Goal: Task Accomplishment & Management: Manage account settings

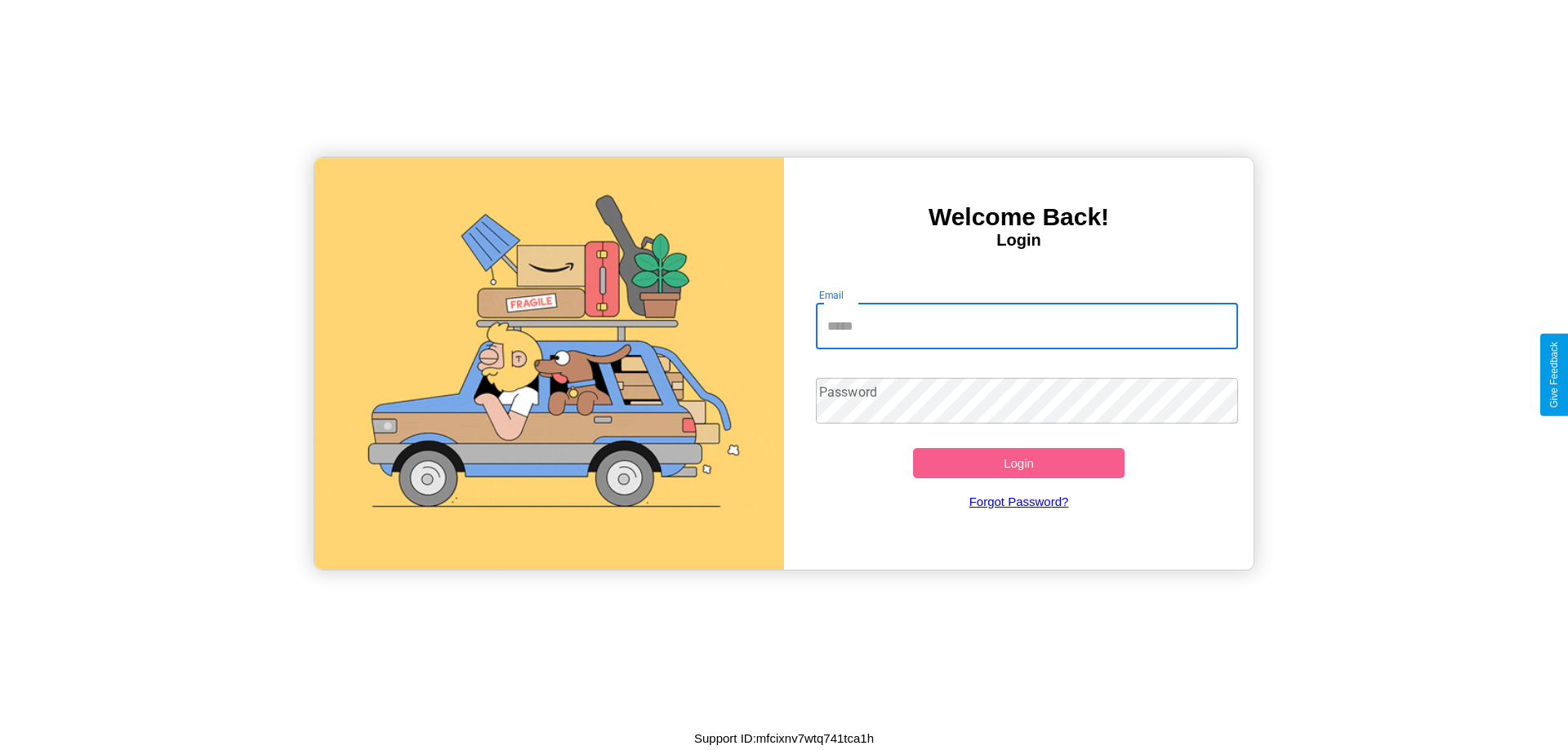
click at [1027, 326] on input "Email" at bounding box center [1027, 326] width 423 height 46
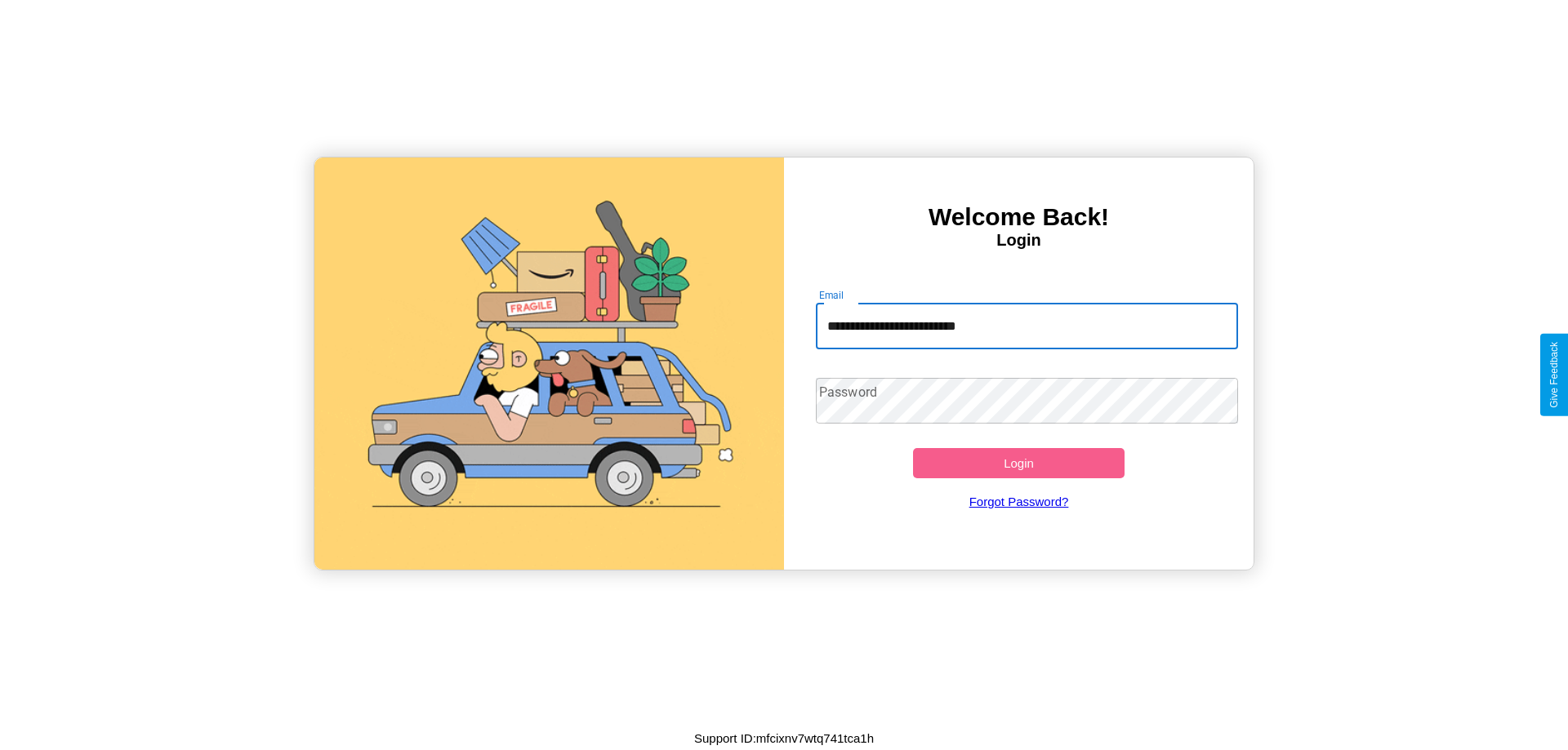
type input "**********"
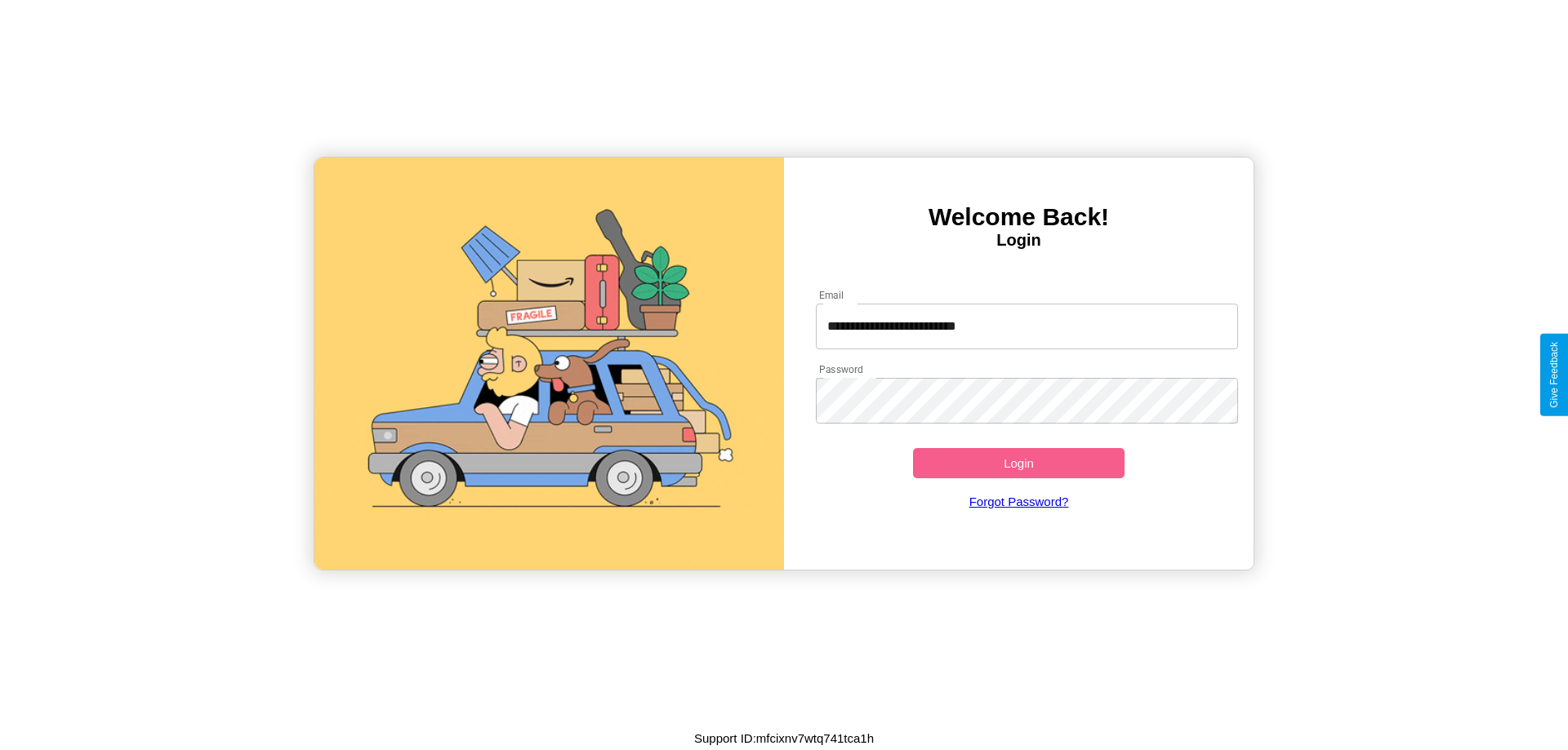
click at [1019, 463] on button "Login" at bounding box center [1019, 464] width 212 height 31
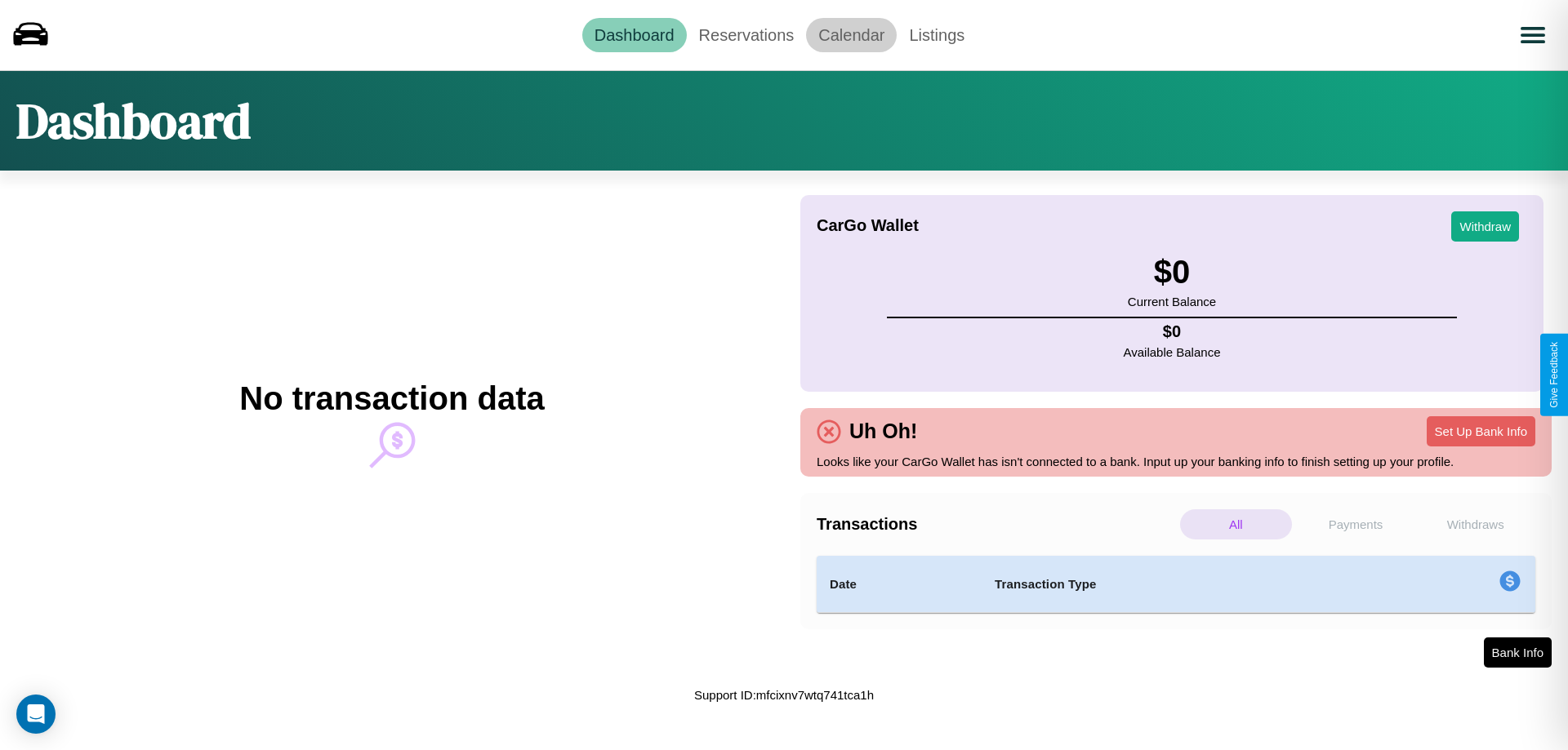
click at [851, 34] on link "Calendar" at bounding box center [851, 35] width 91 height 34
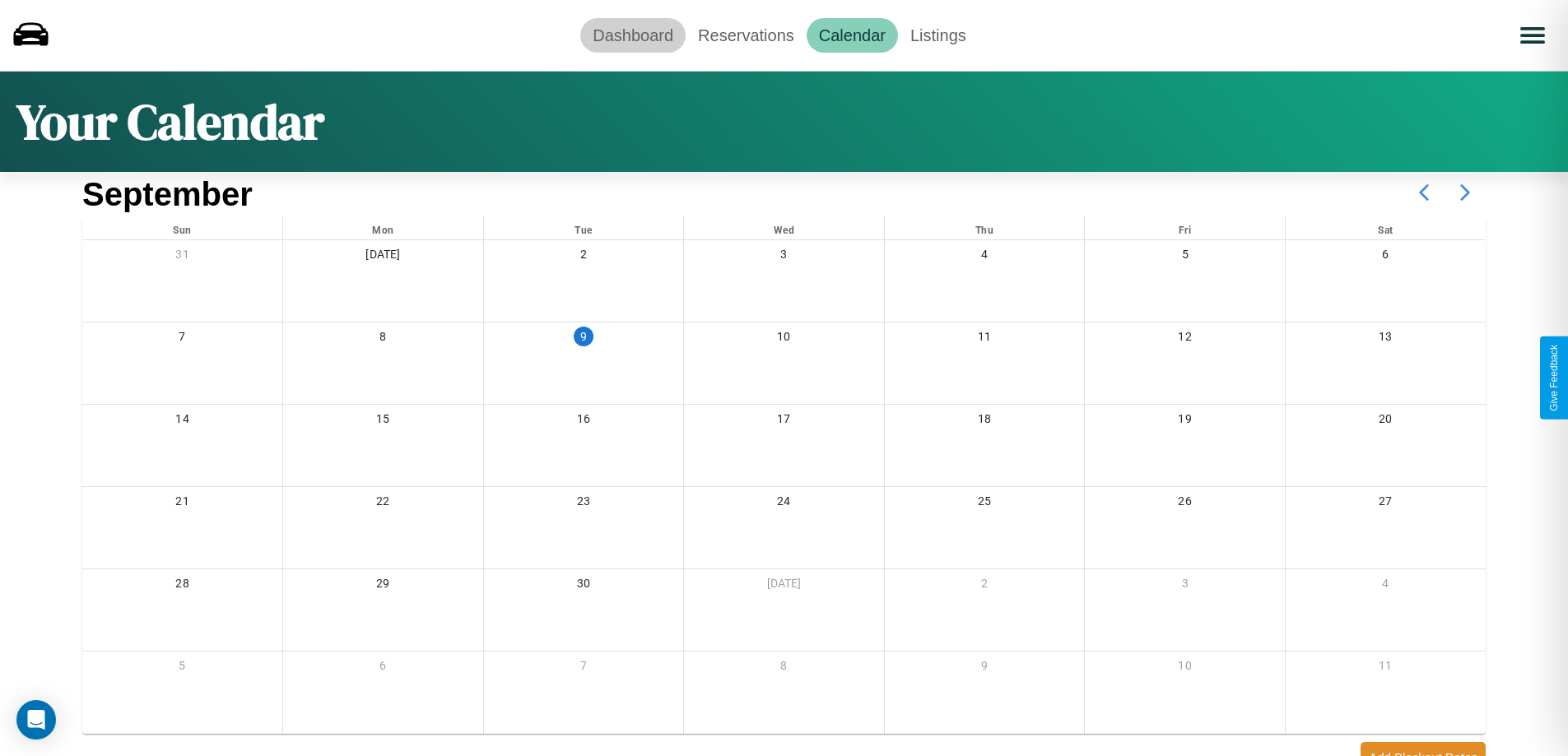
click at [633, 34] on link "Dashboard" at bounding box center [632, 35] width 105 height 34
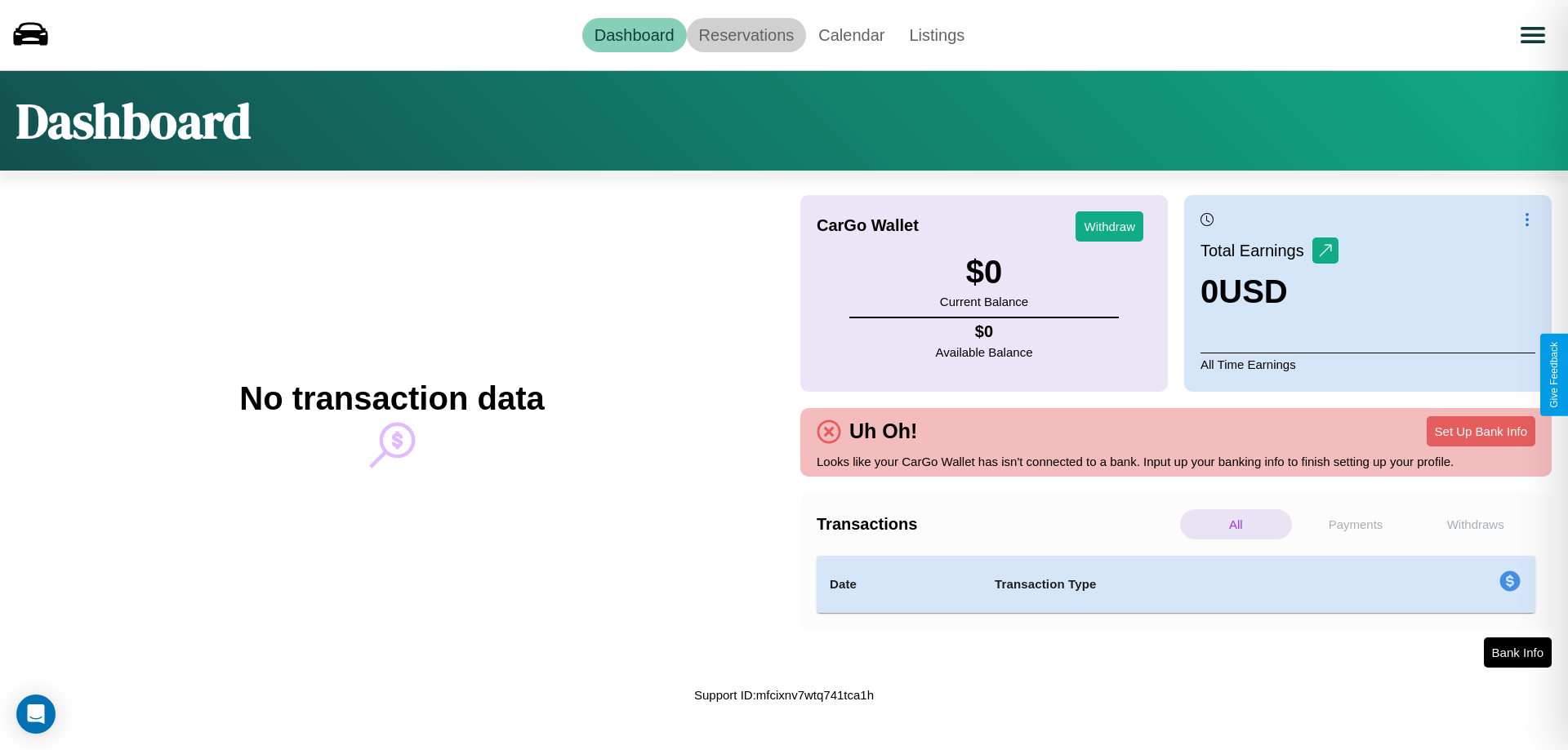
click at [746, 34] on link "Reservations" at bounding box center [747, 35] width 120 height 34
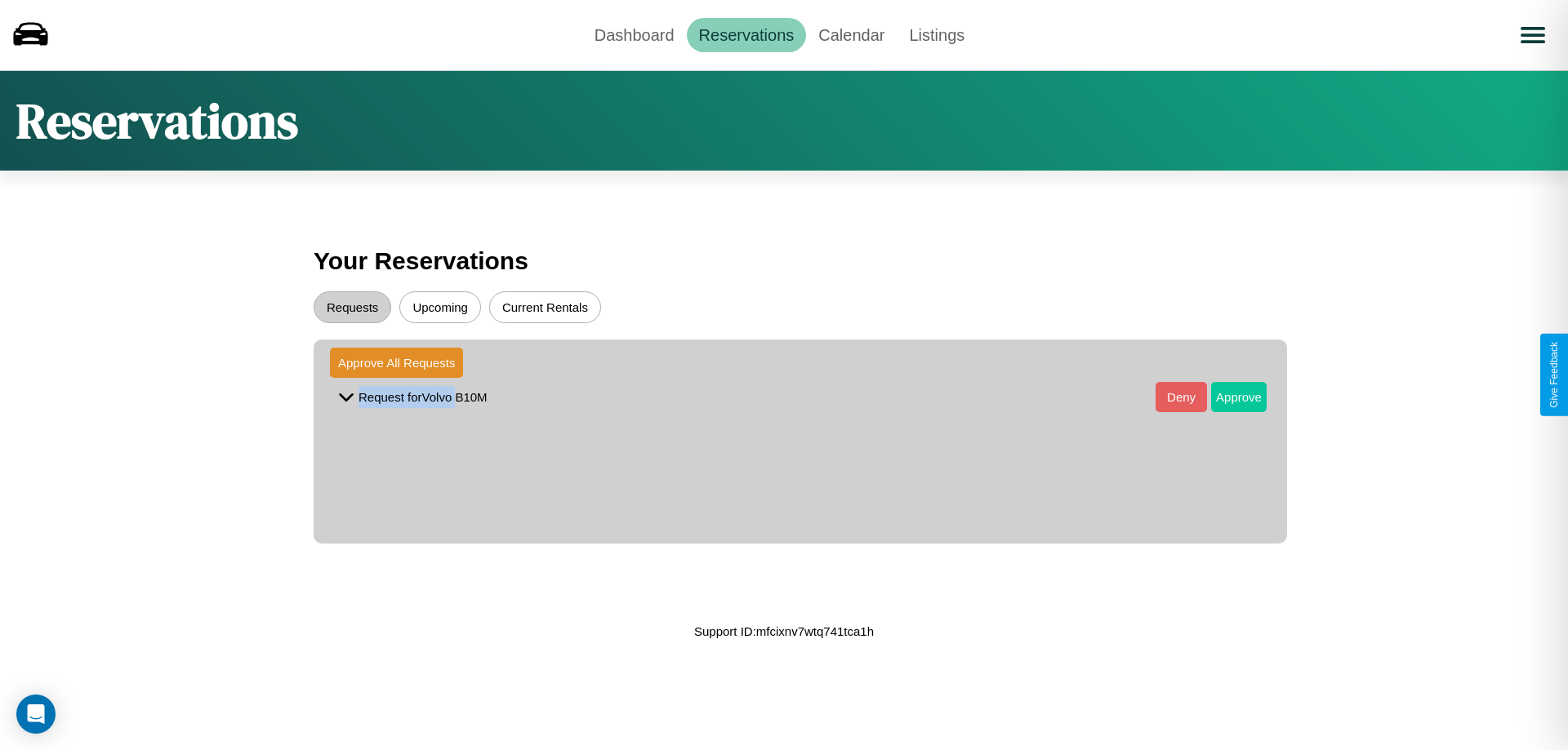
click at [1227, 397] on button "Approve" at bounding box center [1239, 397] width 56 height 31
